Goal: Task Accomplishment & Management: Manage account settings

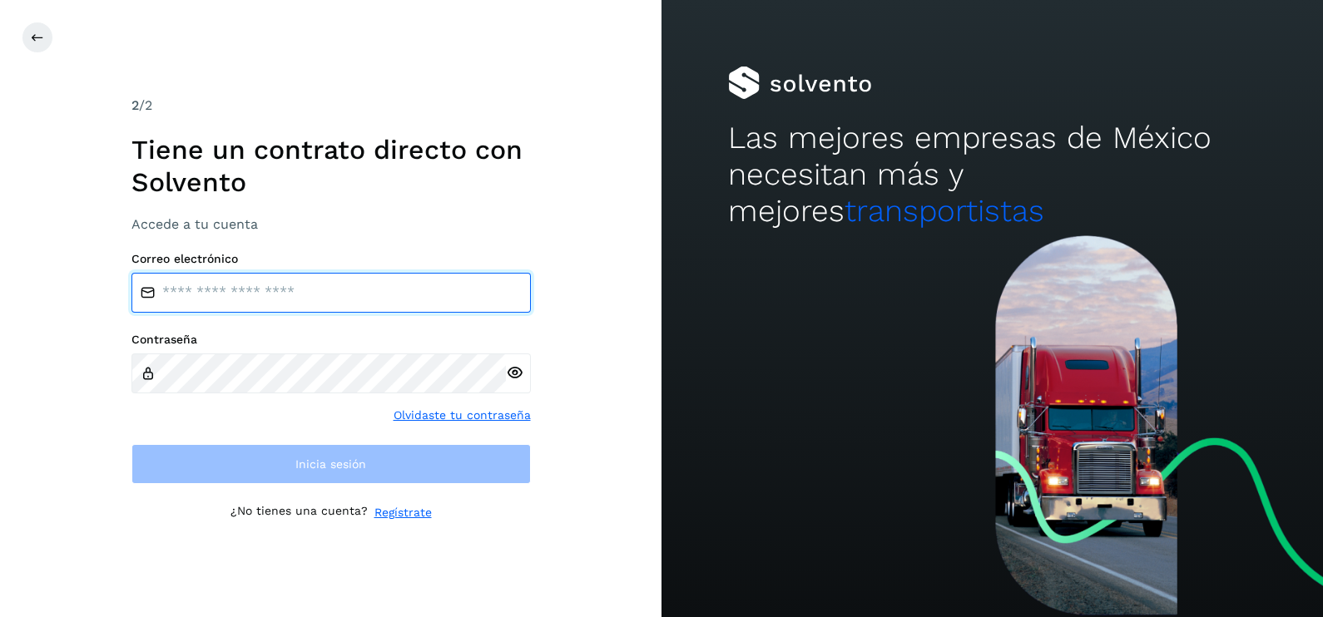
type input "**********"
click at [393, 295] on input "**********" at bounding box center [330, 293] width 399 height 40
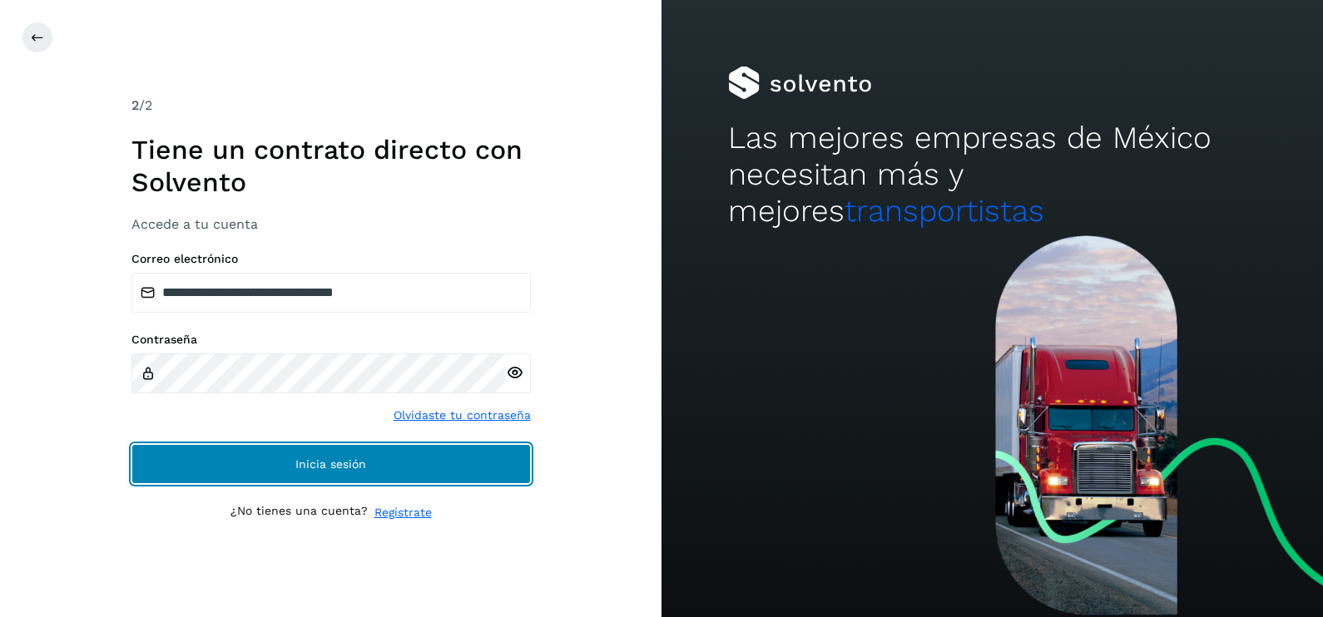
click at [191, 468] on button "Inicia sesión" at bounding box center [330, 464] width 399 height 40
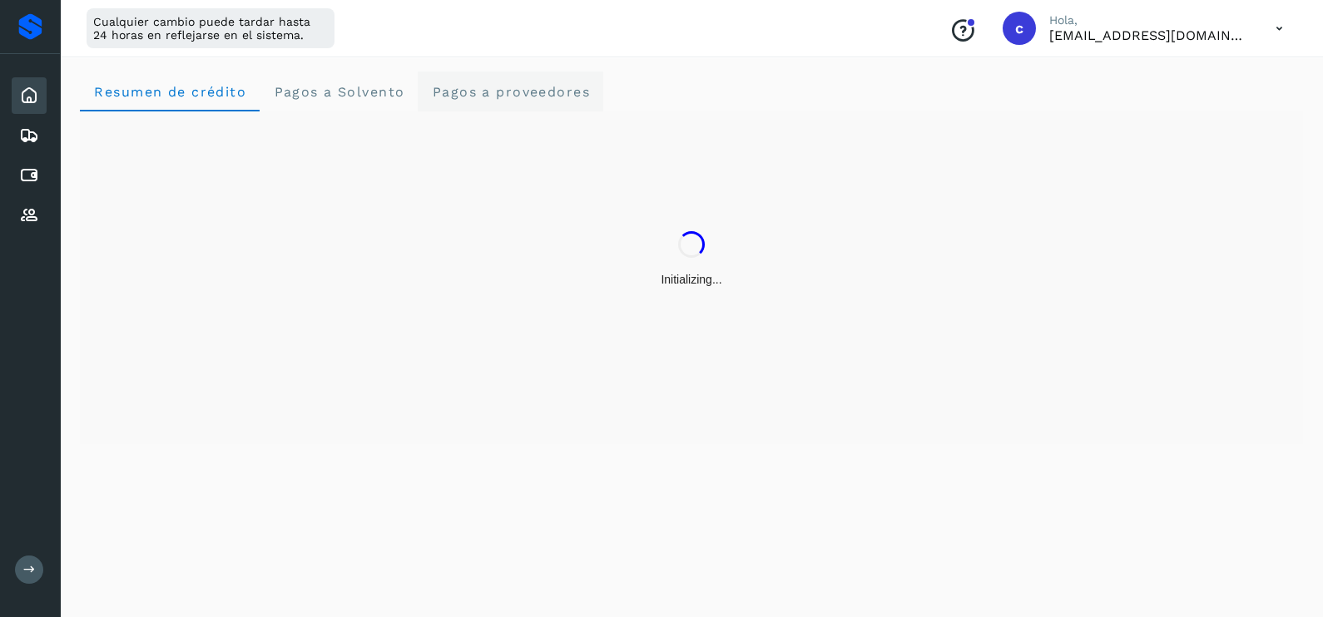
click at [480, 97] on span "Pagos a proveedores" at bounding box center [510, 92] width 159 height 16
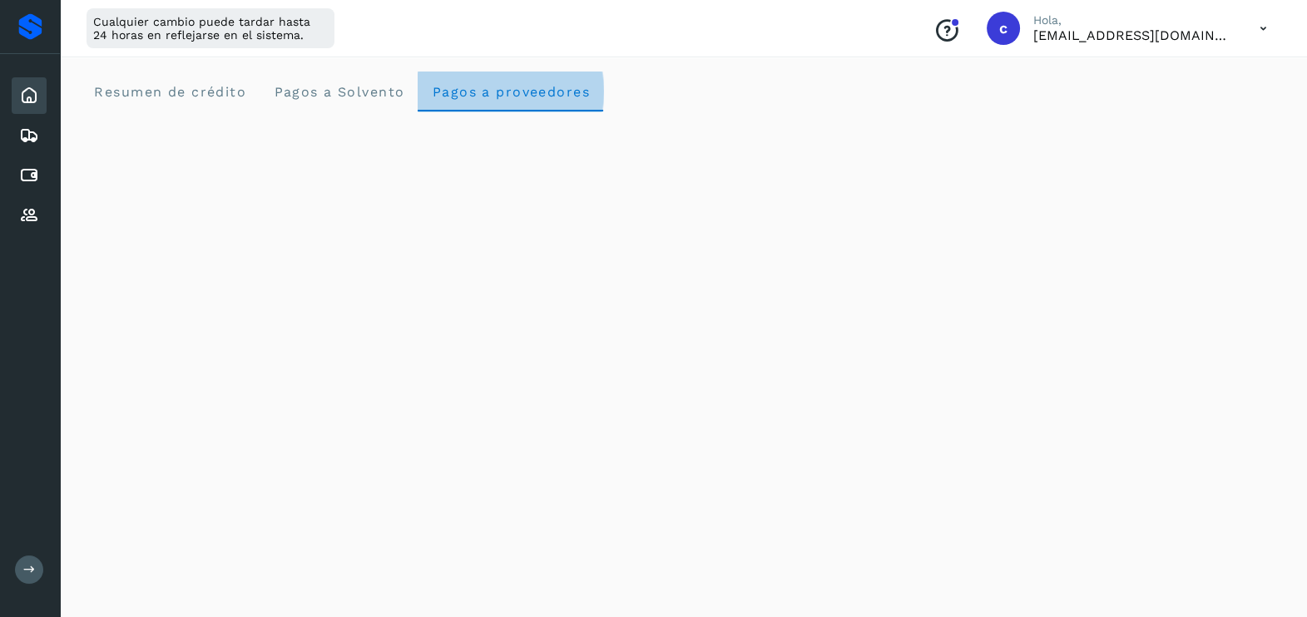
click at [520, 81] on proveedores "Pagos a proveedores" at bounding box center [511, 92] width 186 height 40
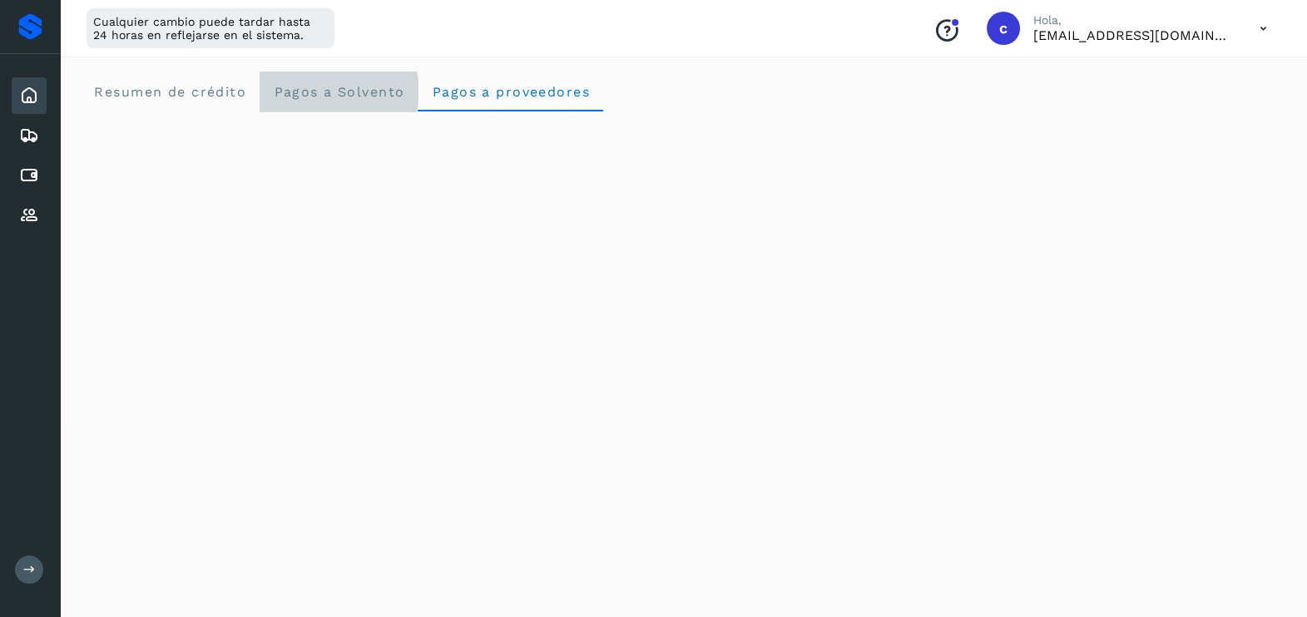
click at [316, 92] on span "Pagos a Solvento" at bounding box center [338, 92] width 131 height 16
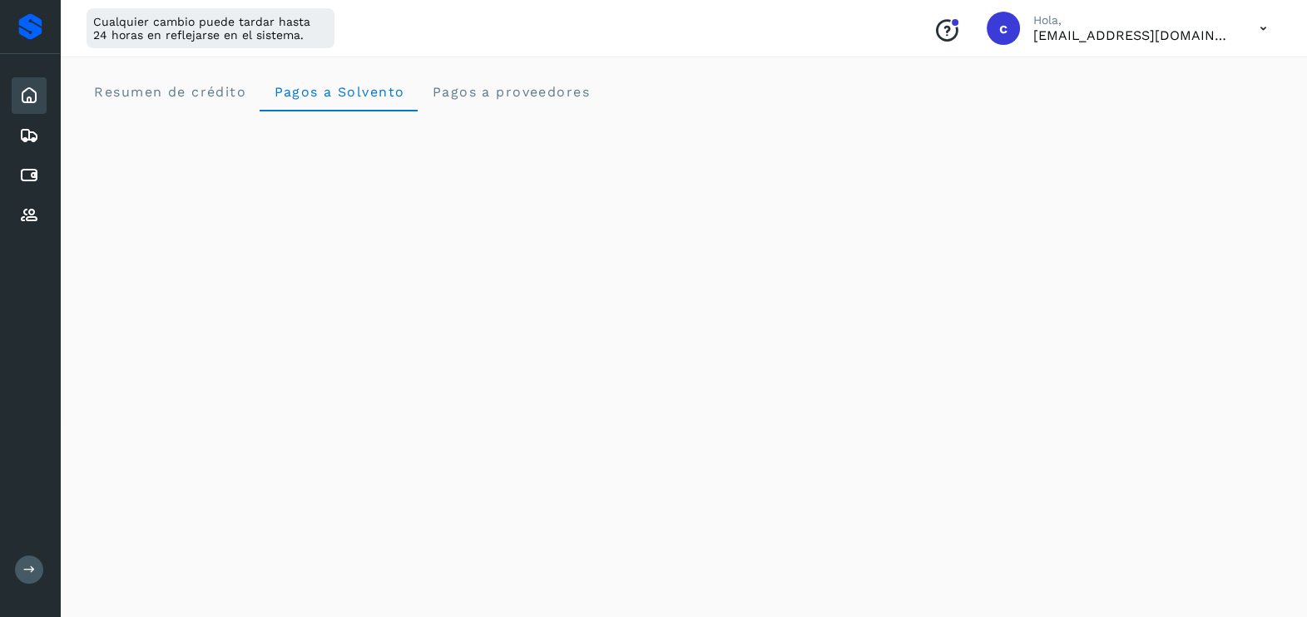
click at [25, 97] on icon at bounding box center [29, 96] width 20 height 20
click at [27, 87] on icon at bounding box center [29, 96] width 20 height 20
click at [557, 82] on proveedores "Pagos a proveedores" at bounding box center [511, 92] width 186 height 40
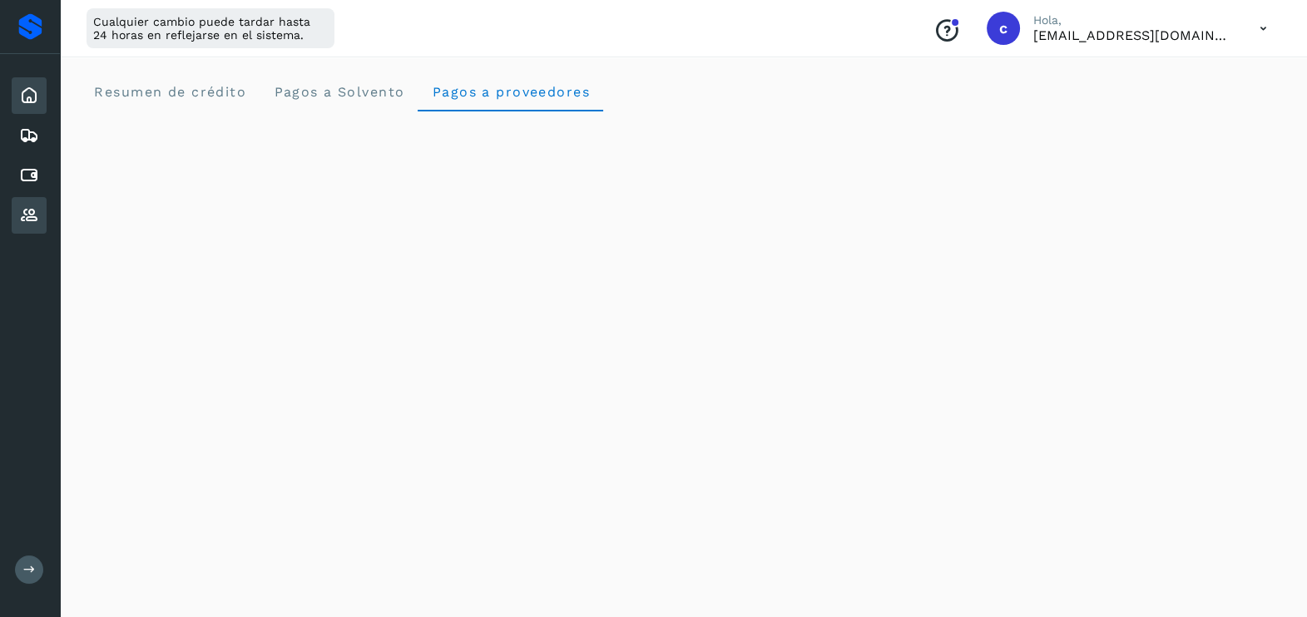
click at [27, 210] on icon at bounding box center [29, 215] width 20 height 20
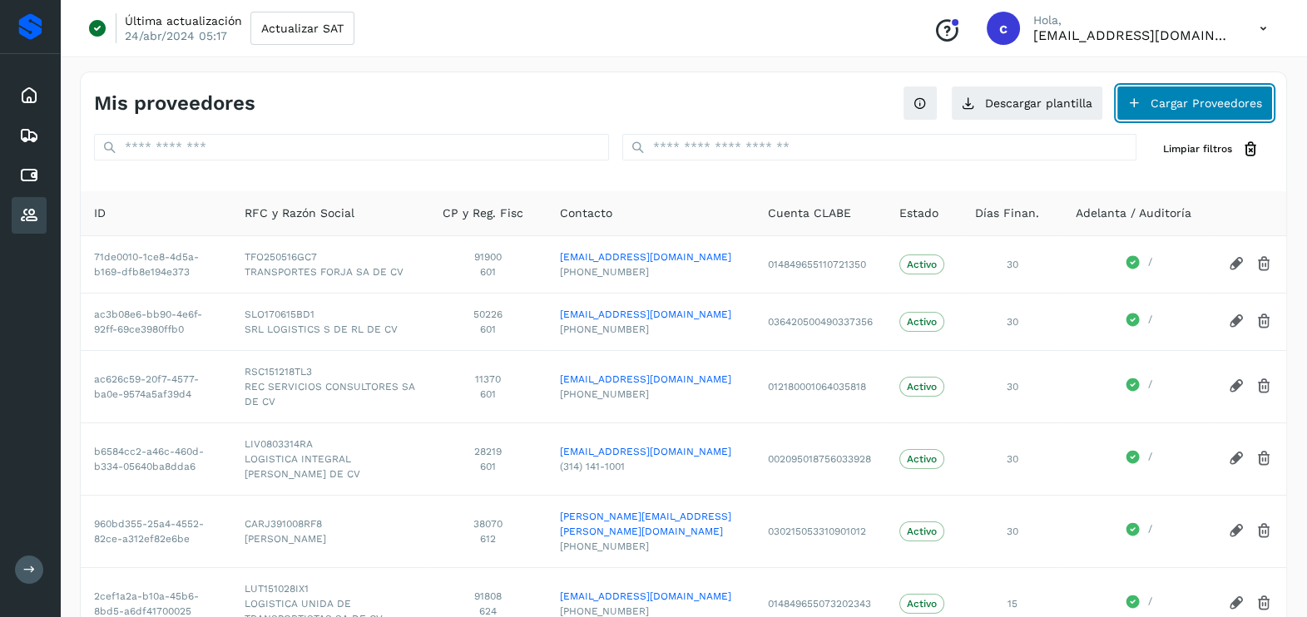
click at [1180, 100] on button "Cargar Proveedores" at bounding box center [1194, 103] width 156 height 35
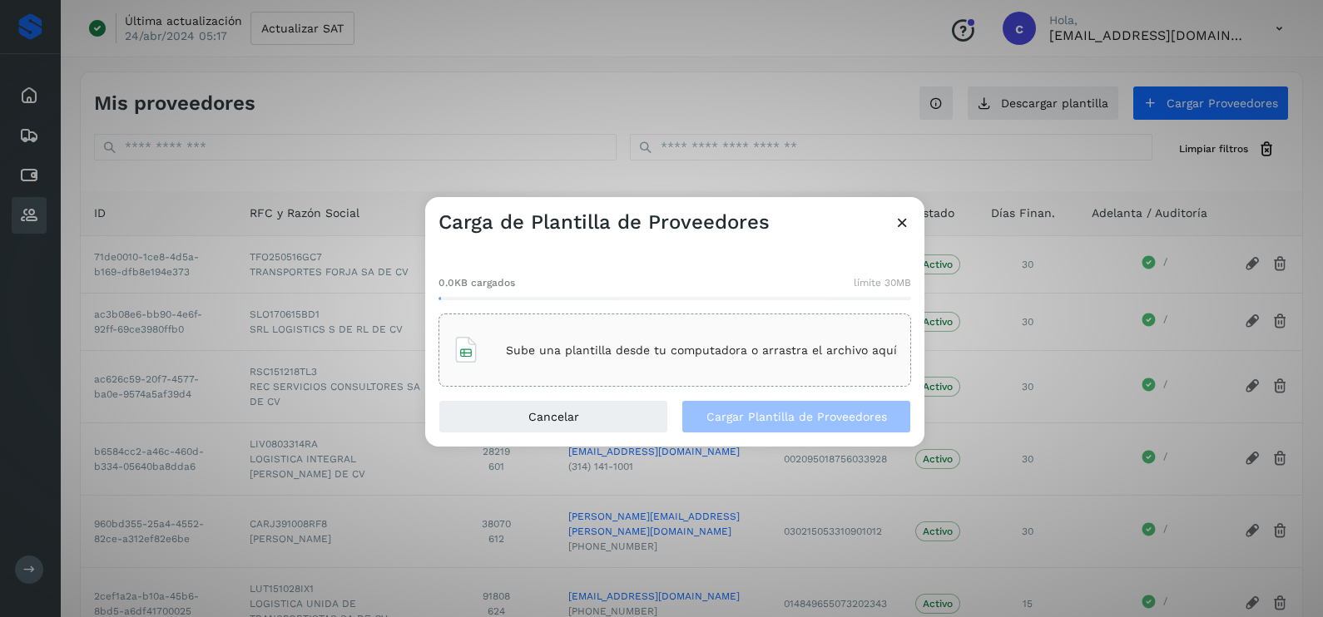
click at [897, 231] on icon at bounding box center [902, 222] width 17 height 17
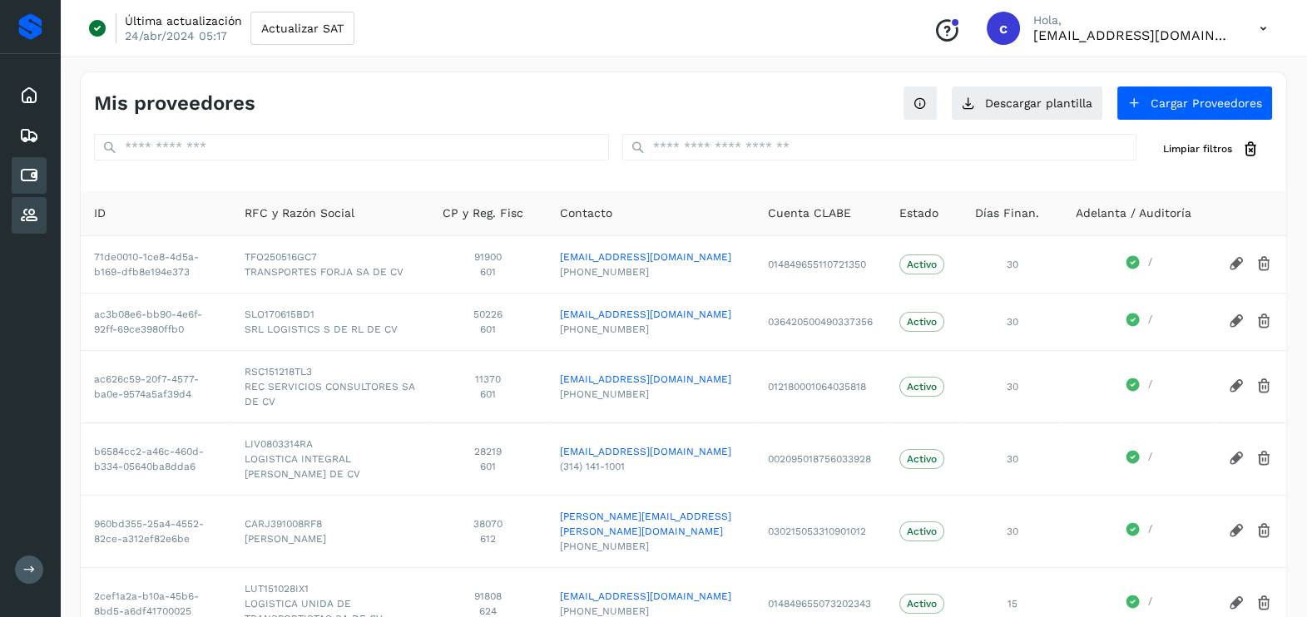
click at [33, 169] on icon at bounding box center [29, 176] width 20 height 20
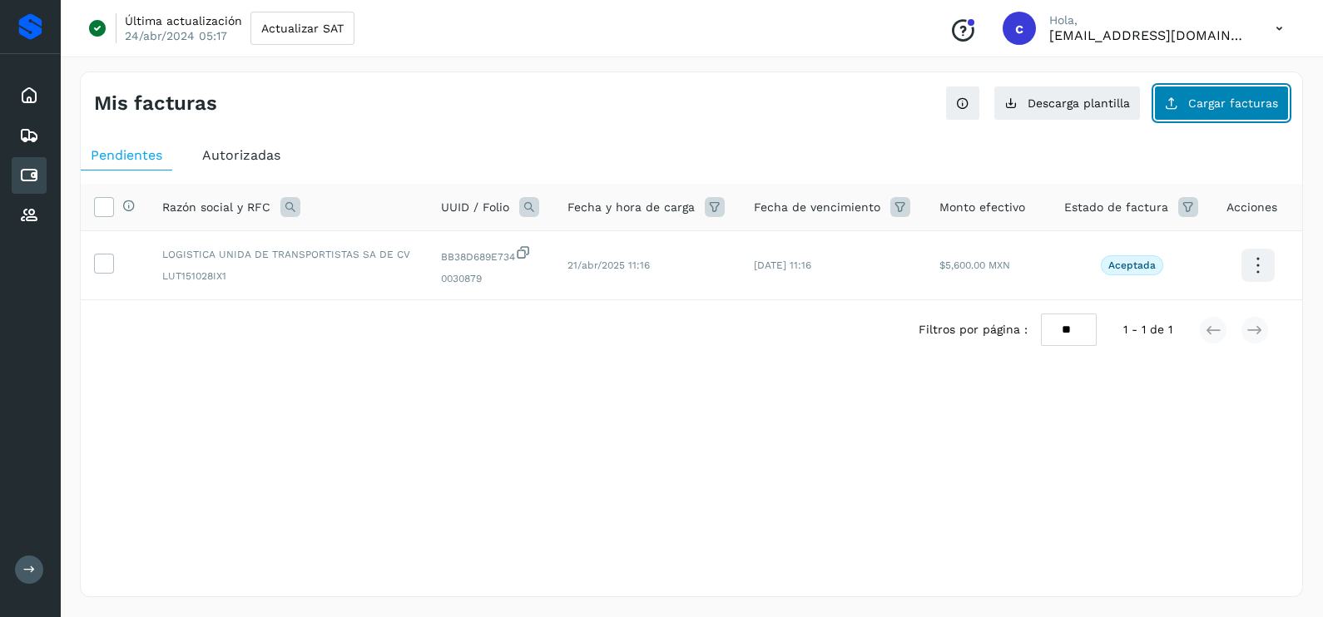
click at [1249, 98] on span "Cargar facturas" at bounding box center [1233, 103] width 90 height 12
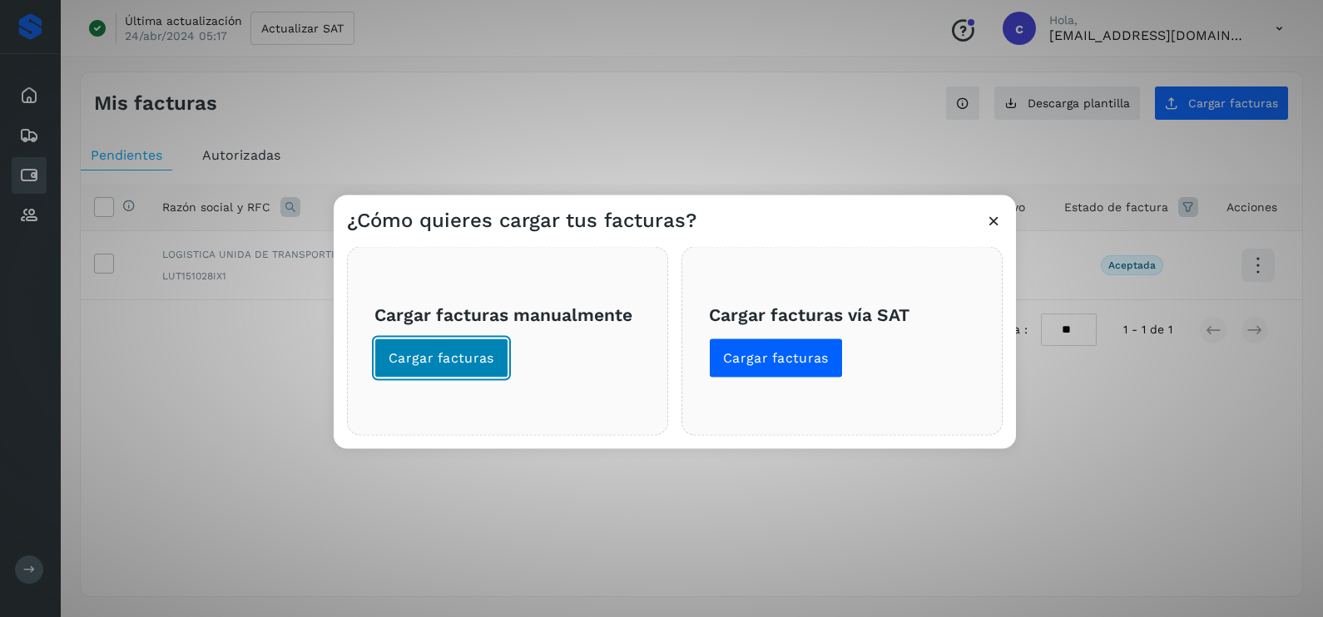
click at [469, 370] on button "Cargar facturas" at bounding box center [441, 359] width 134 height 40
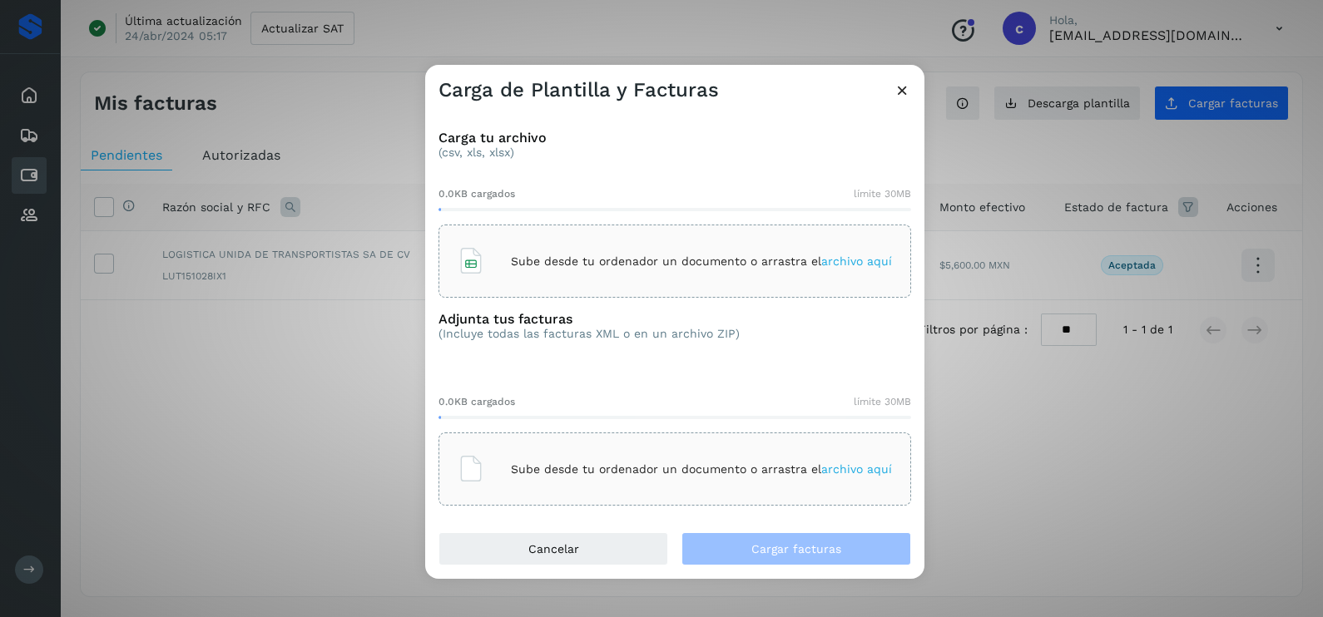
click at [558, 265] on p "Sube desde tu ordenador un documento o arrastra el archivo aquí" at bounding box center [701, 262] width 381 height 14
click at [562, 463] on p "Sube desde tu ordenador un documento o arrastra el archivo aquí" at bounding box center [701, 470] width 381 height 14
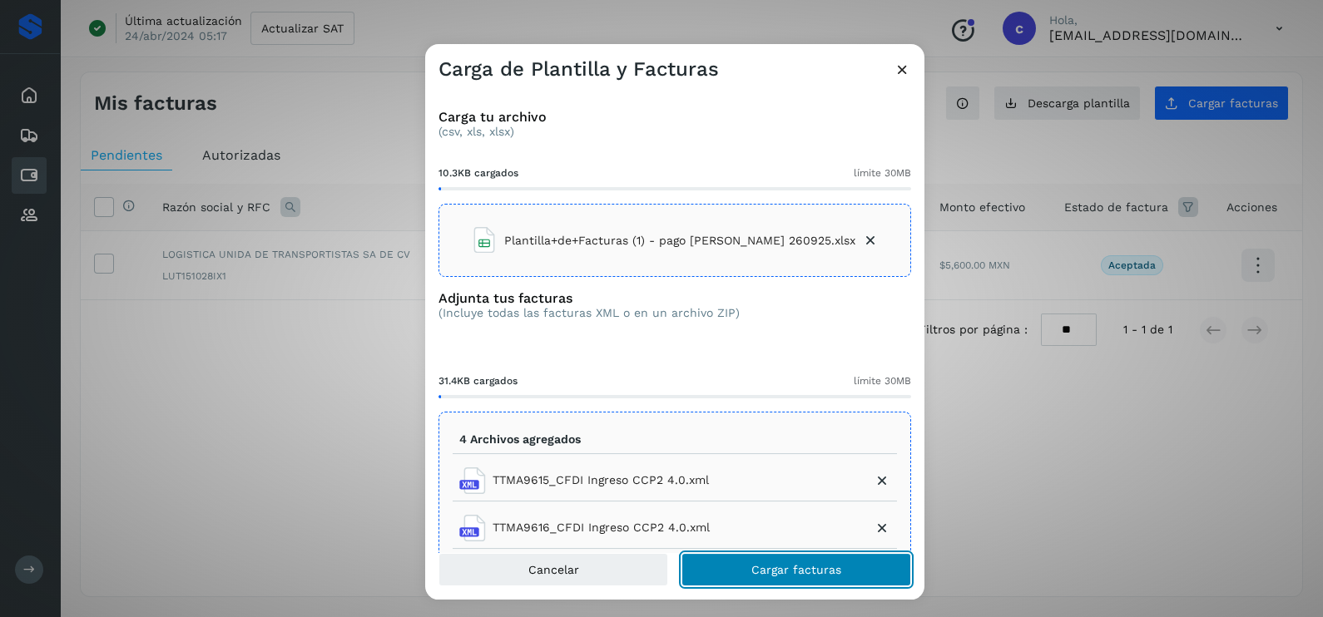
click at [809, 574] on span "Cargar facturas" at bounding box center [796, 570] width 90 height 12
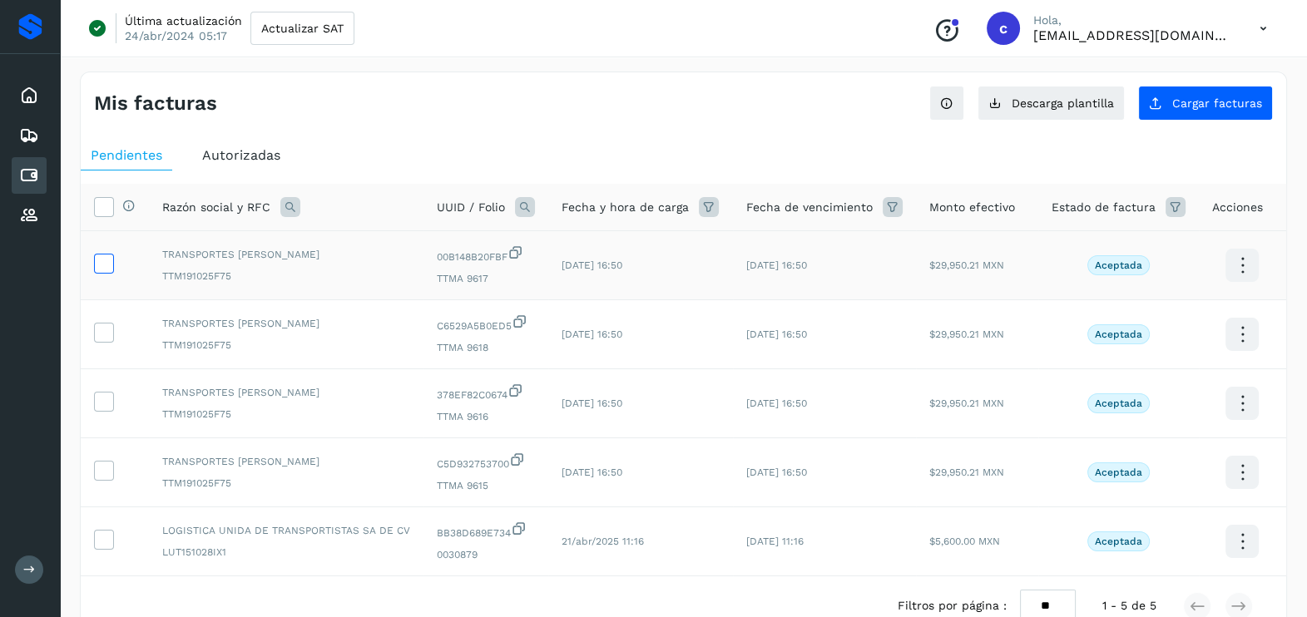
click at [106, 262] on icon at bounding box center [103, 262] width 17 height 17
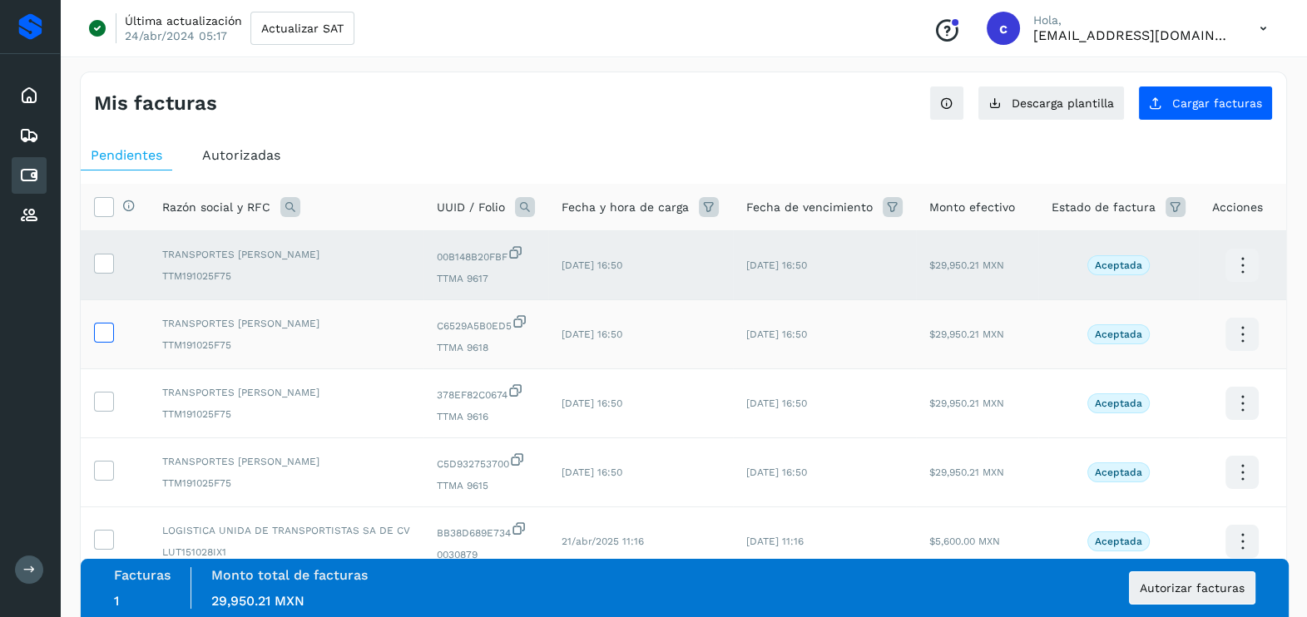
click at [107, 333] on icon at bounding box center [103, 331] width 17 height 17
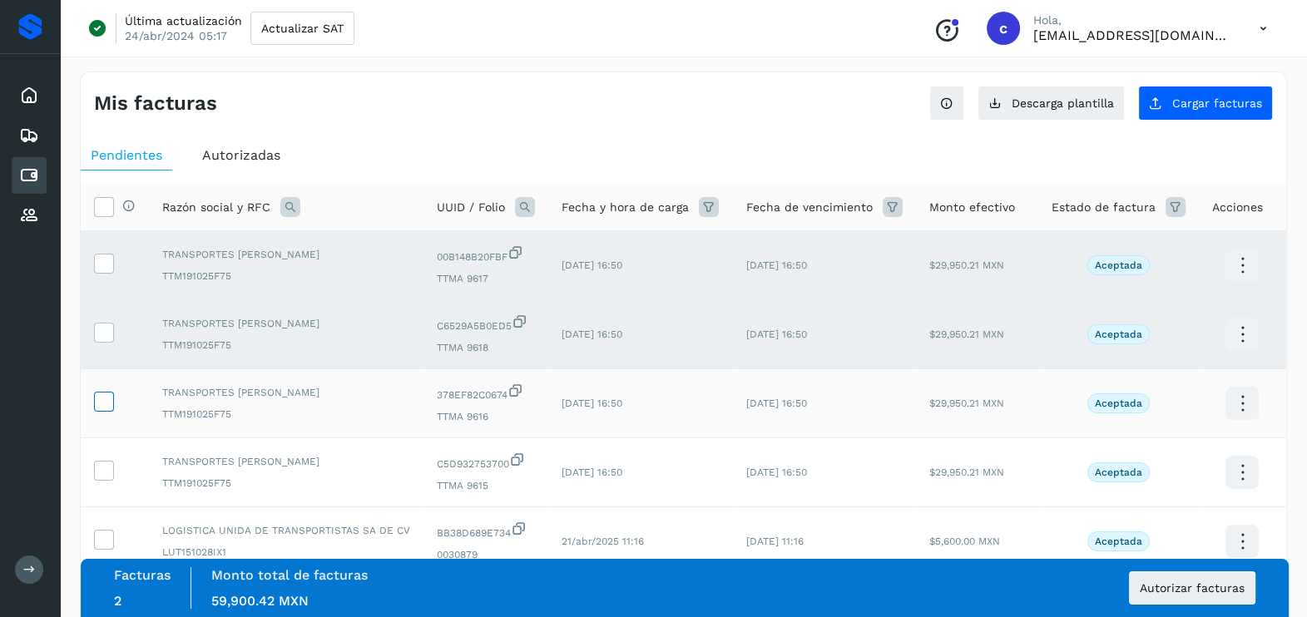
click at [104, 398] on icon at bounding box center [103, 400] width 17 height 17
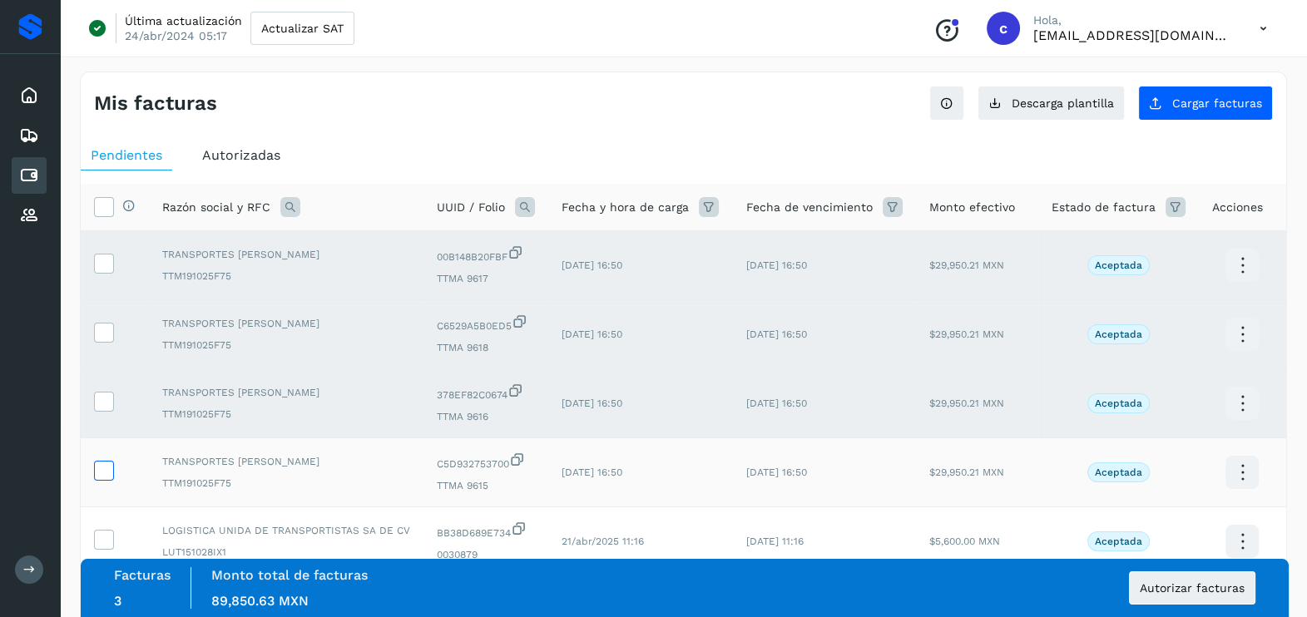
click at [108, 470] on icon at bounding box center [103, 469] width 17 height 17
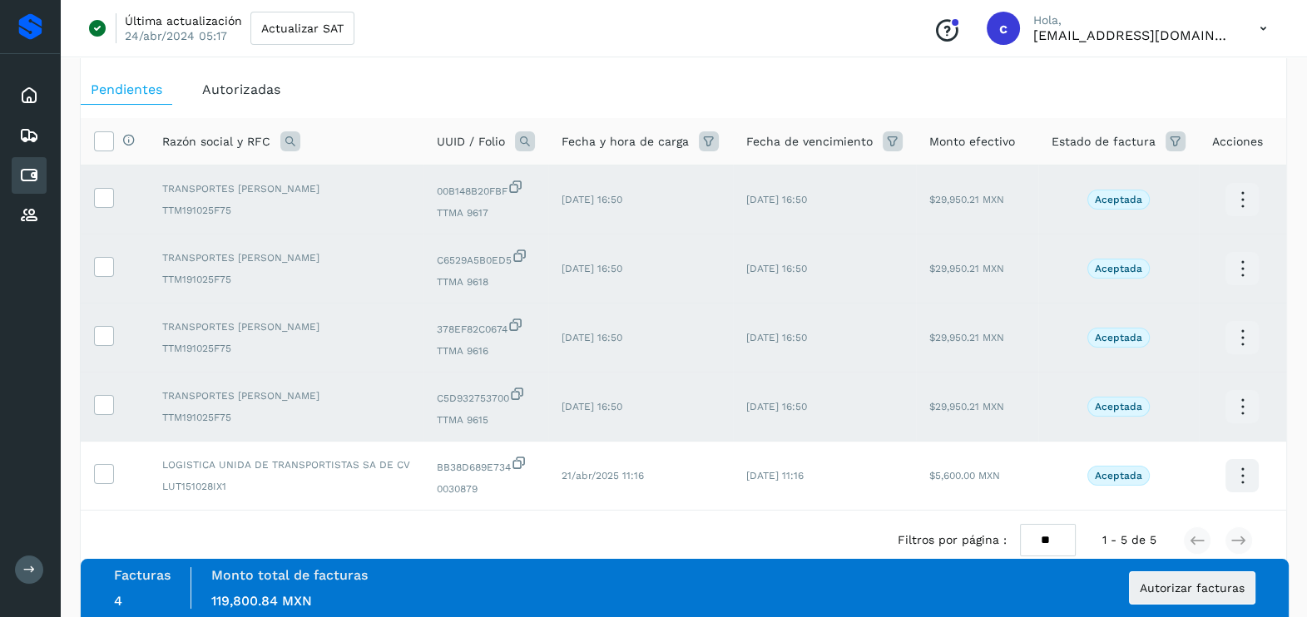
scroll to position [97, 0]
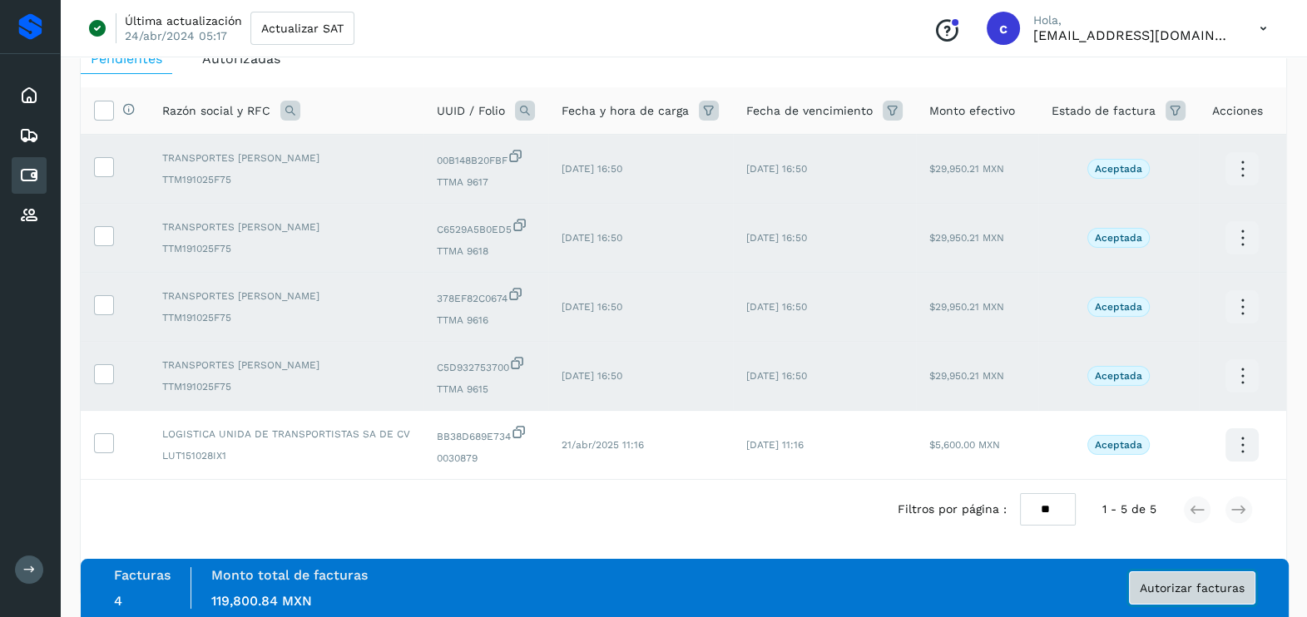
click at [1235, 576] on button "Autorizar facturas" at bounding box center [1192, 588] width 126 height 33
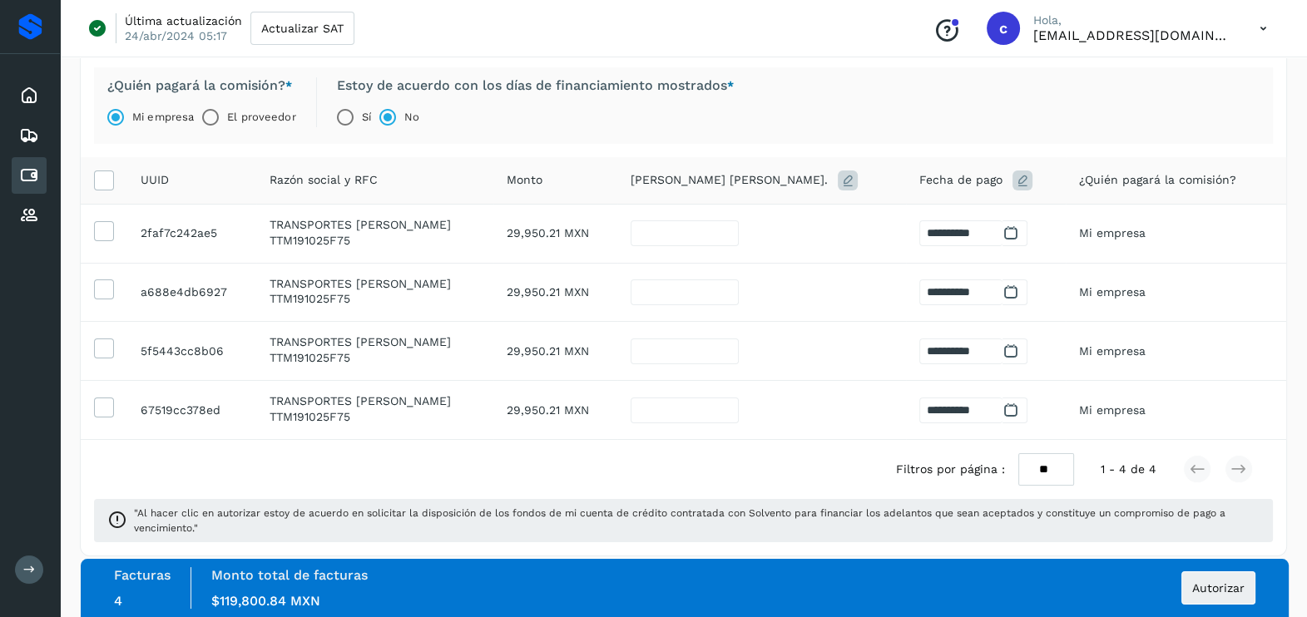
scroll to position [159, 0]
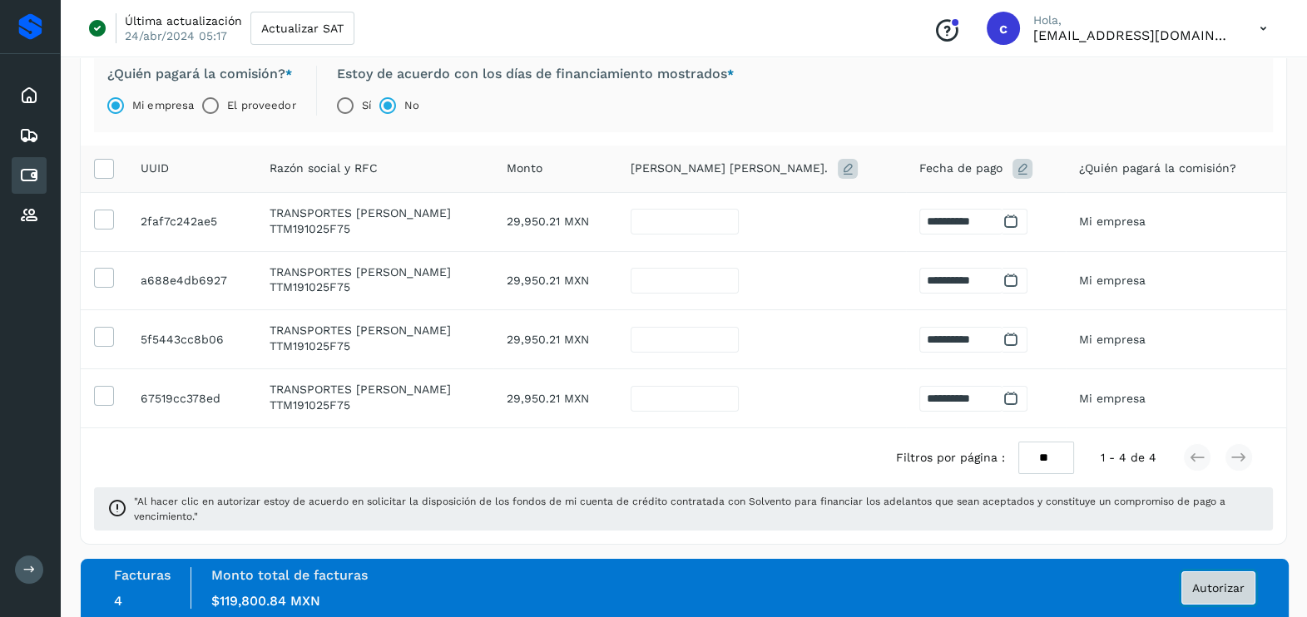
click at [1244, 584] on span "Autorizar" at bounding box center [1218, 588] width 52 height 12
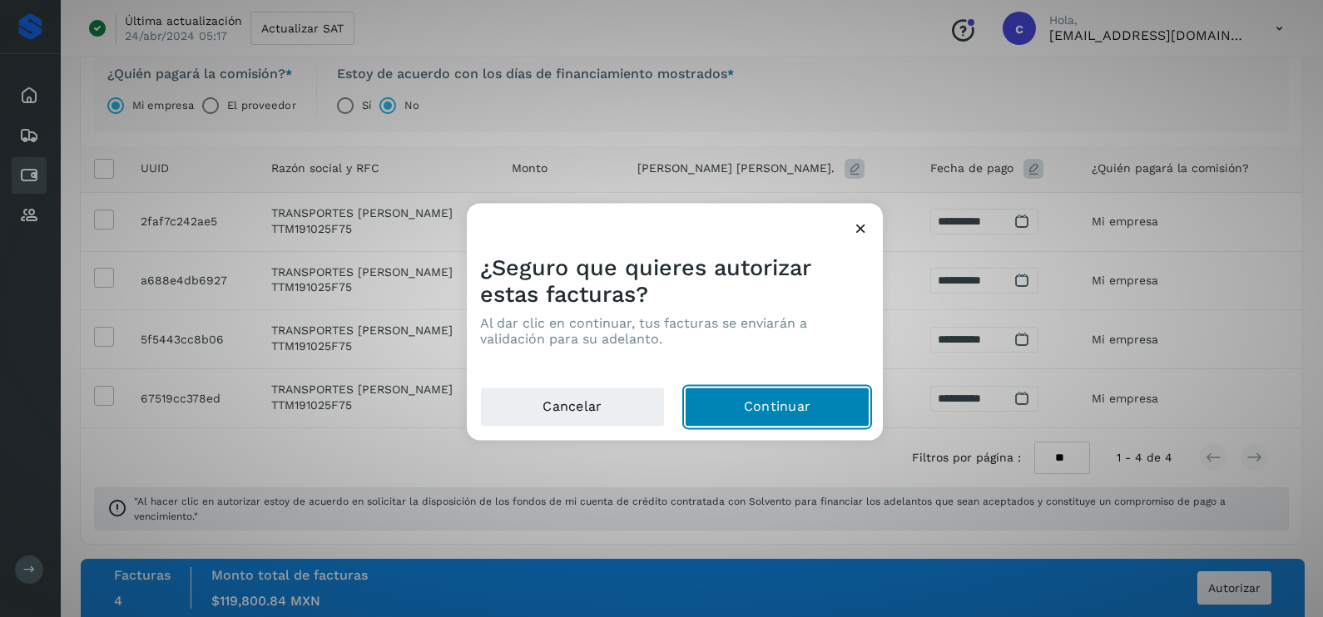
click at [786, 407] on button "Continuar" at bounding box center [777, 408] width 185 height 40
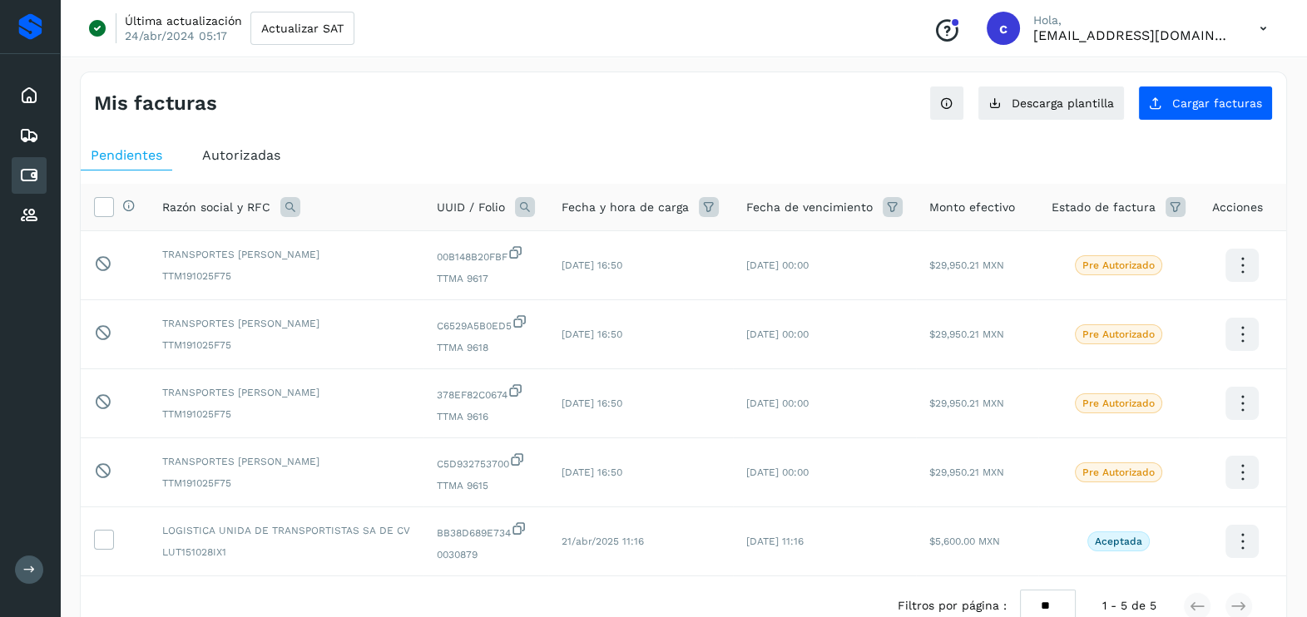
click at [1265, 25] on icon at bounding box center [1263, 29] width 34 height 34
click at [1151, 116] on div "Cerrar sesión" at bounding box center [1181, 108] width 198 height 32
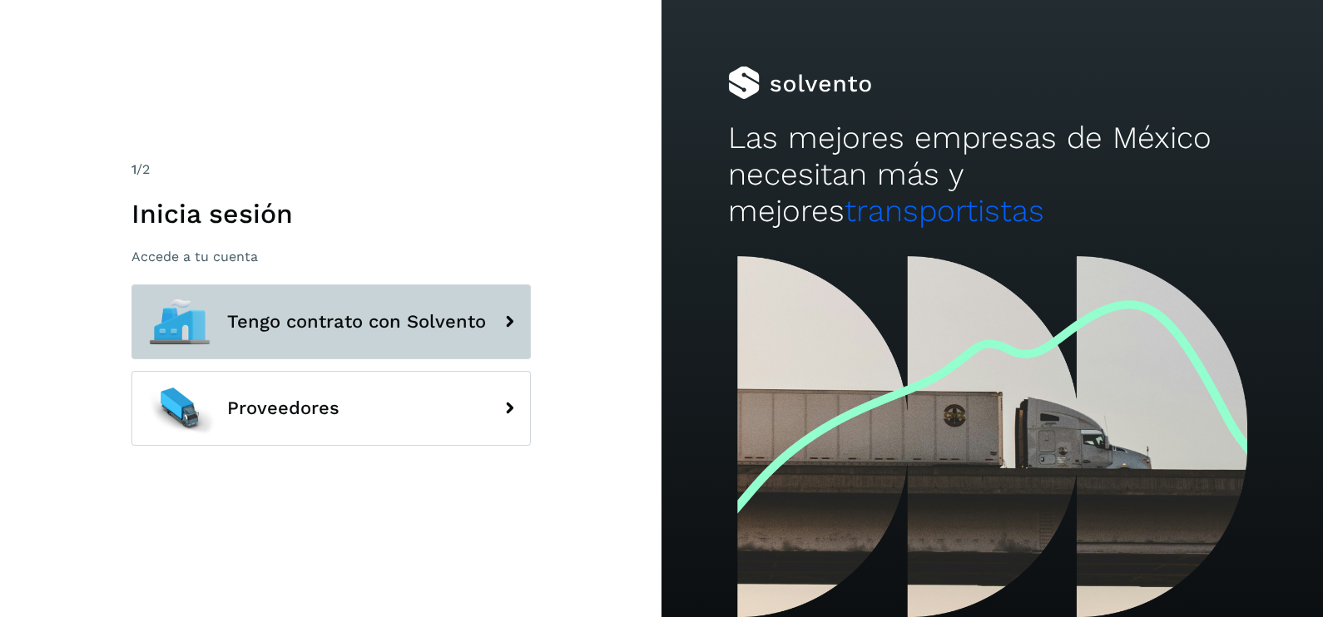
click at [453, 316] on span "Tengo contrato con Solvento" at bounding box center [356, 322] width 259 height 20
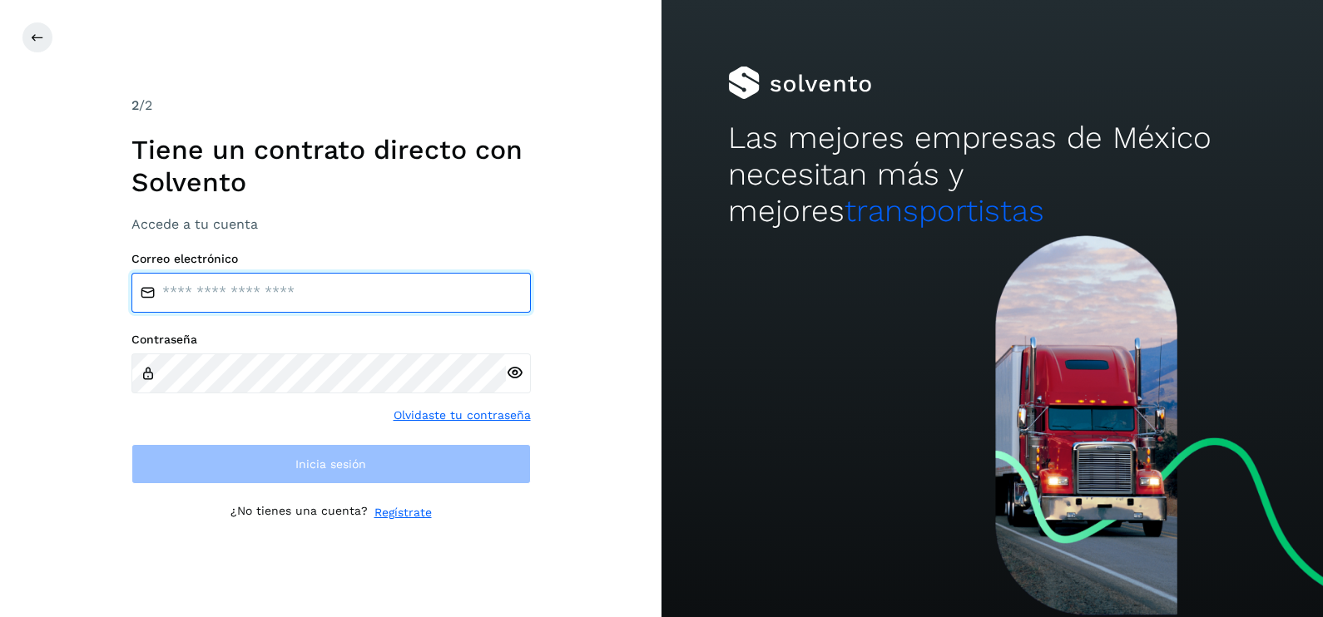
type input "**********"
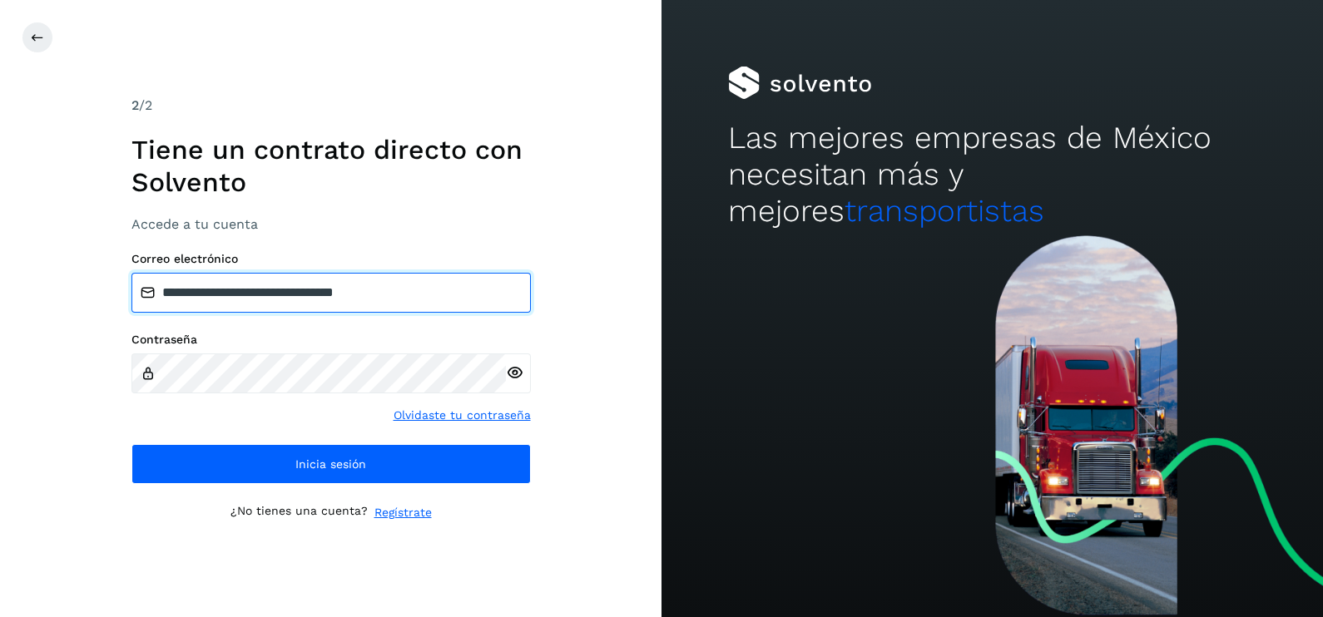
click at [412, 299] on input "**********" at bounding box center [330, 293] width 399 height 40
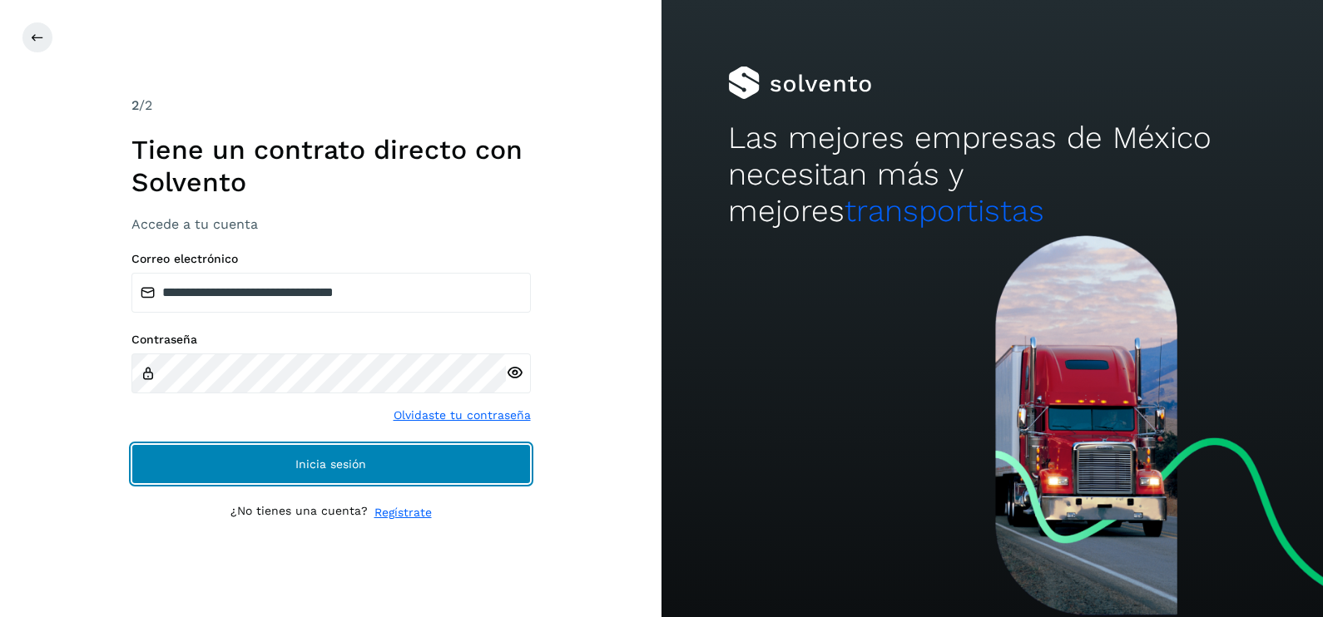
click at [154, 467] on button "Inicia sesión" at bounding box center [330, 464] width 399 height 40
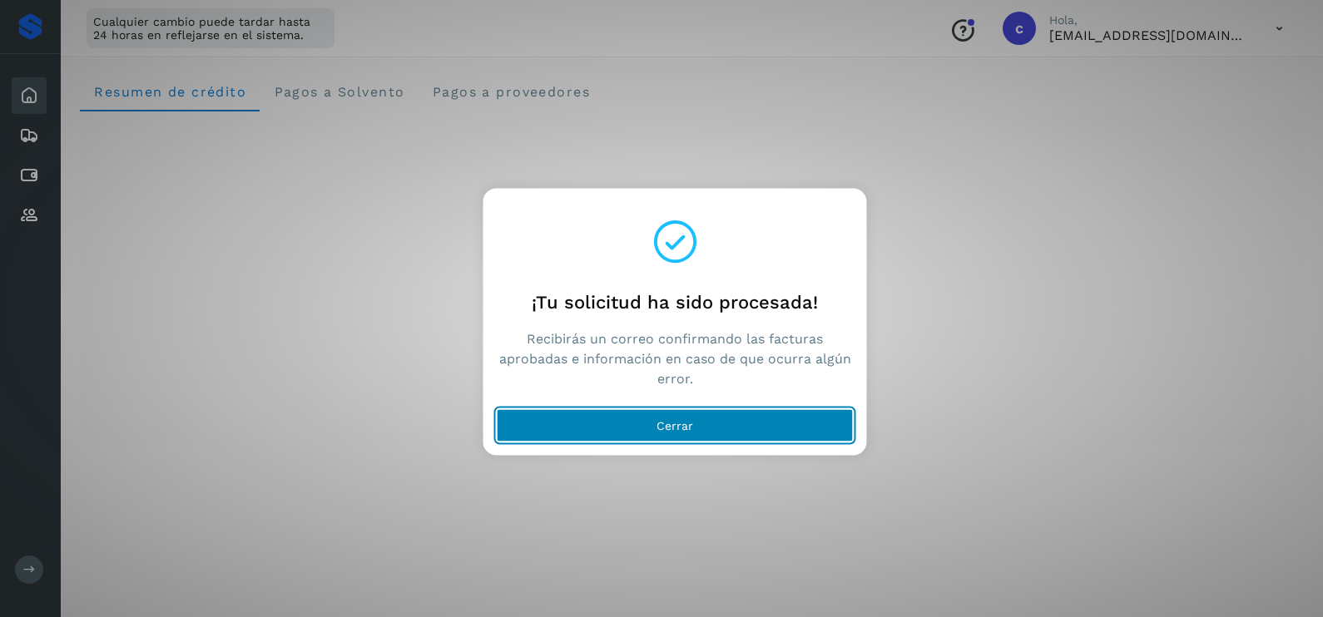
click at [718, 420] on button "Cerrar" at bounding box center [675, 425] width 357 height 33
